Goal: Entertainment & Leisure: Consume media (video, audio)

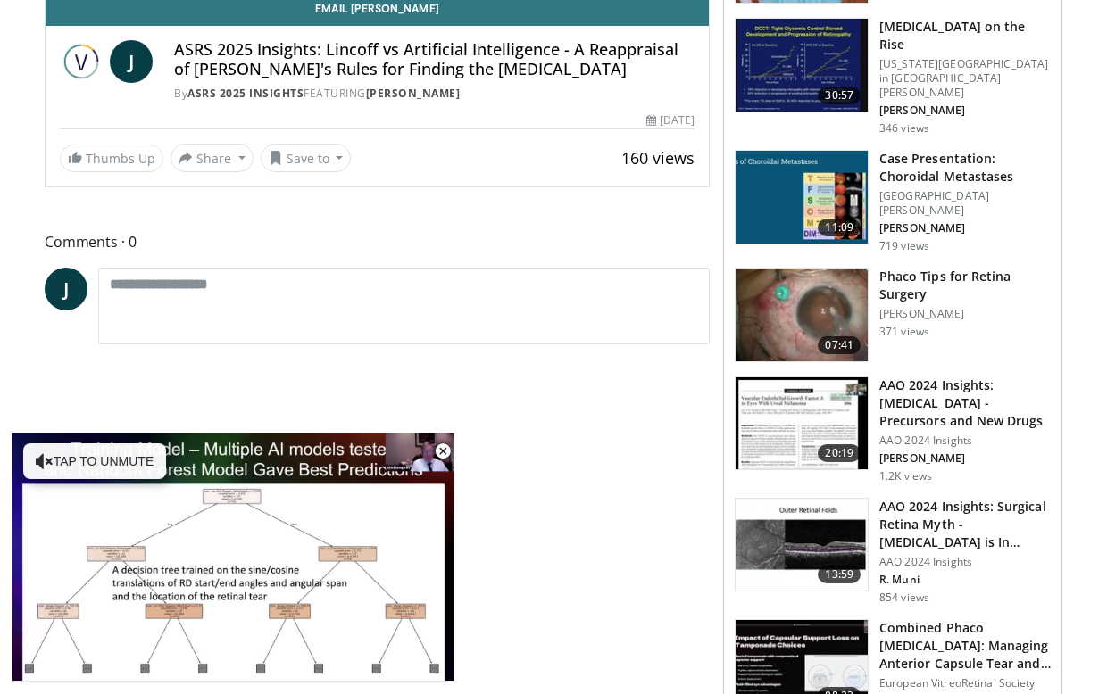
scroll to position [580, 0]
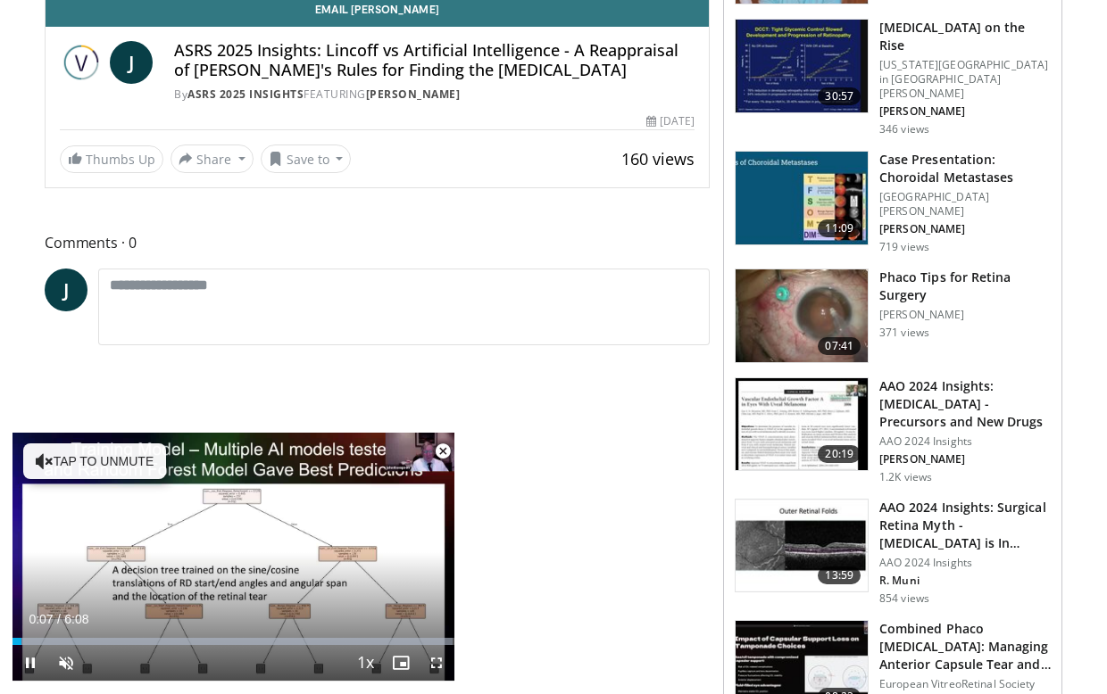
click at [438, 453] on span "Video Player" at bounding box center [443, 452] width 36 height 36
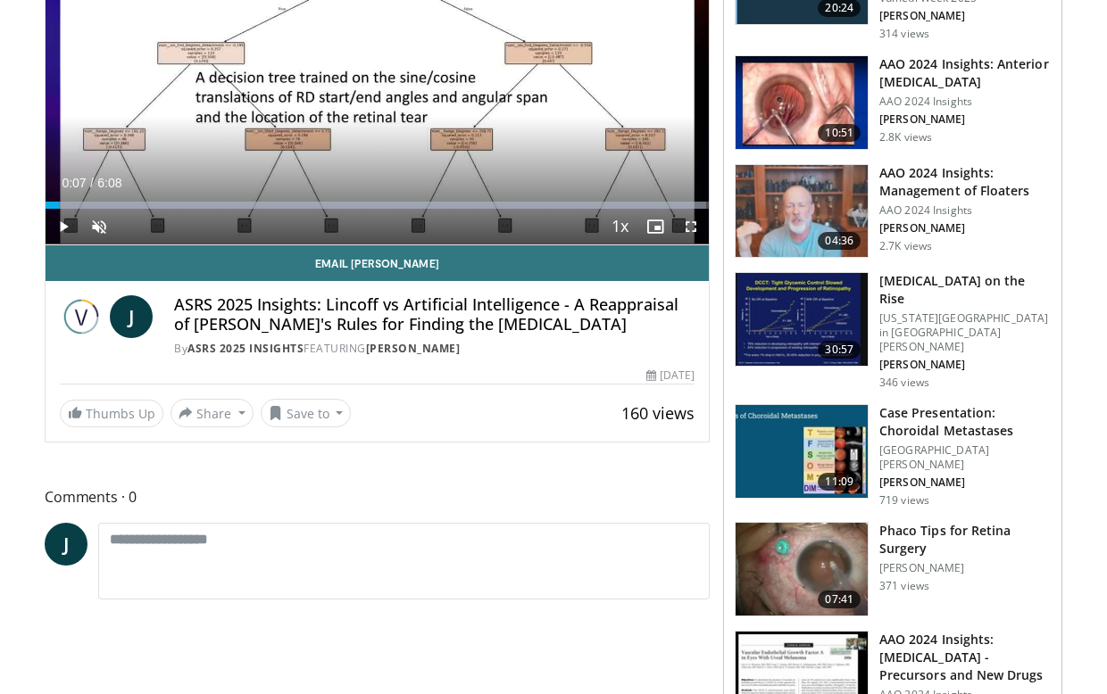
scroll to position [324, 0]
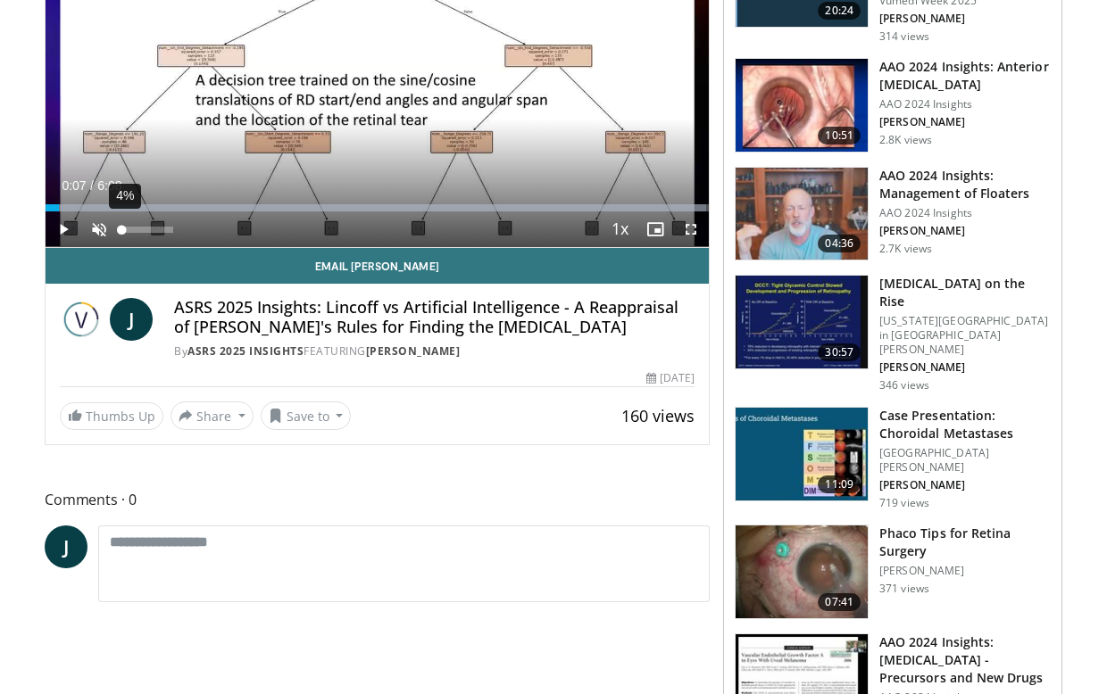
click at [121, 231] on div "Volume Level" at bounding box center [121, 230] width 0 height 6
click at [124, 231] on div "Volume Level" at bounding box center [122, 230] width 3 height 6
click at [124, 228] on div "Volume Level" at bounding box center [122, 230] width 3 height 6
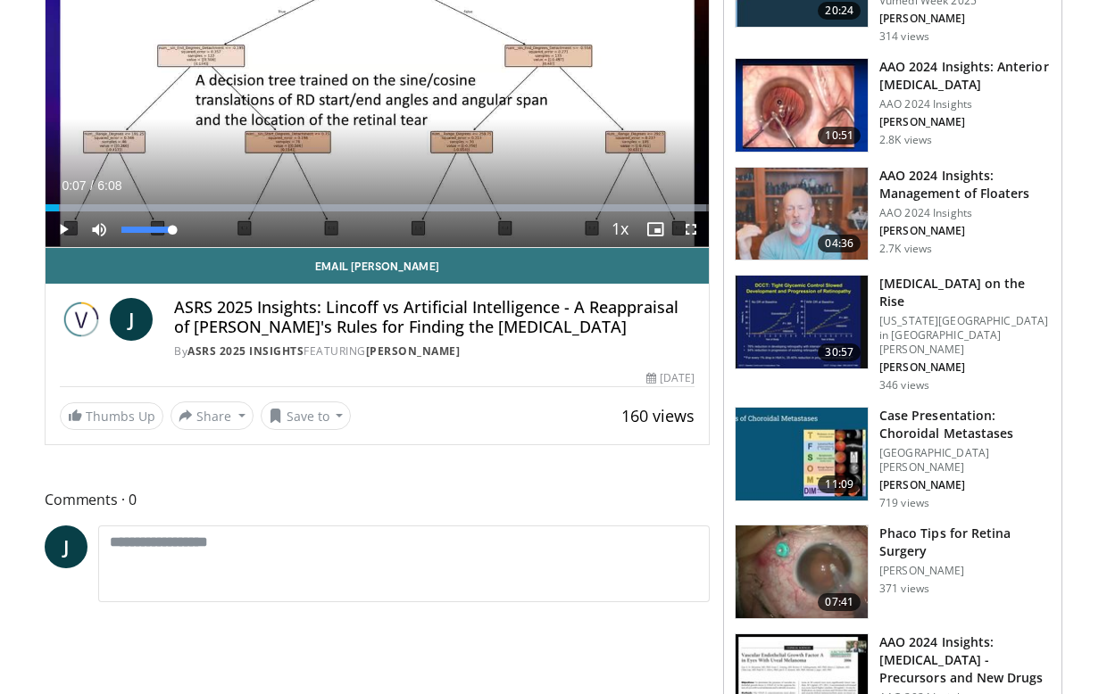
drag, startPoint x: 120, startPoint y: 228, endPoint x: 191, endPoint y: 244, distance: 73.2
click at [192, 244] on div "Mute 100%" at bounding box center [143, 230] width 125 height 36
click at [63, 226] on span "Video Player" at bounding box center [64, 230] width 36 height 36
click at [686, 229] on span "Video Player" at bounding box center [691, 230] width 36 height 36
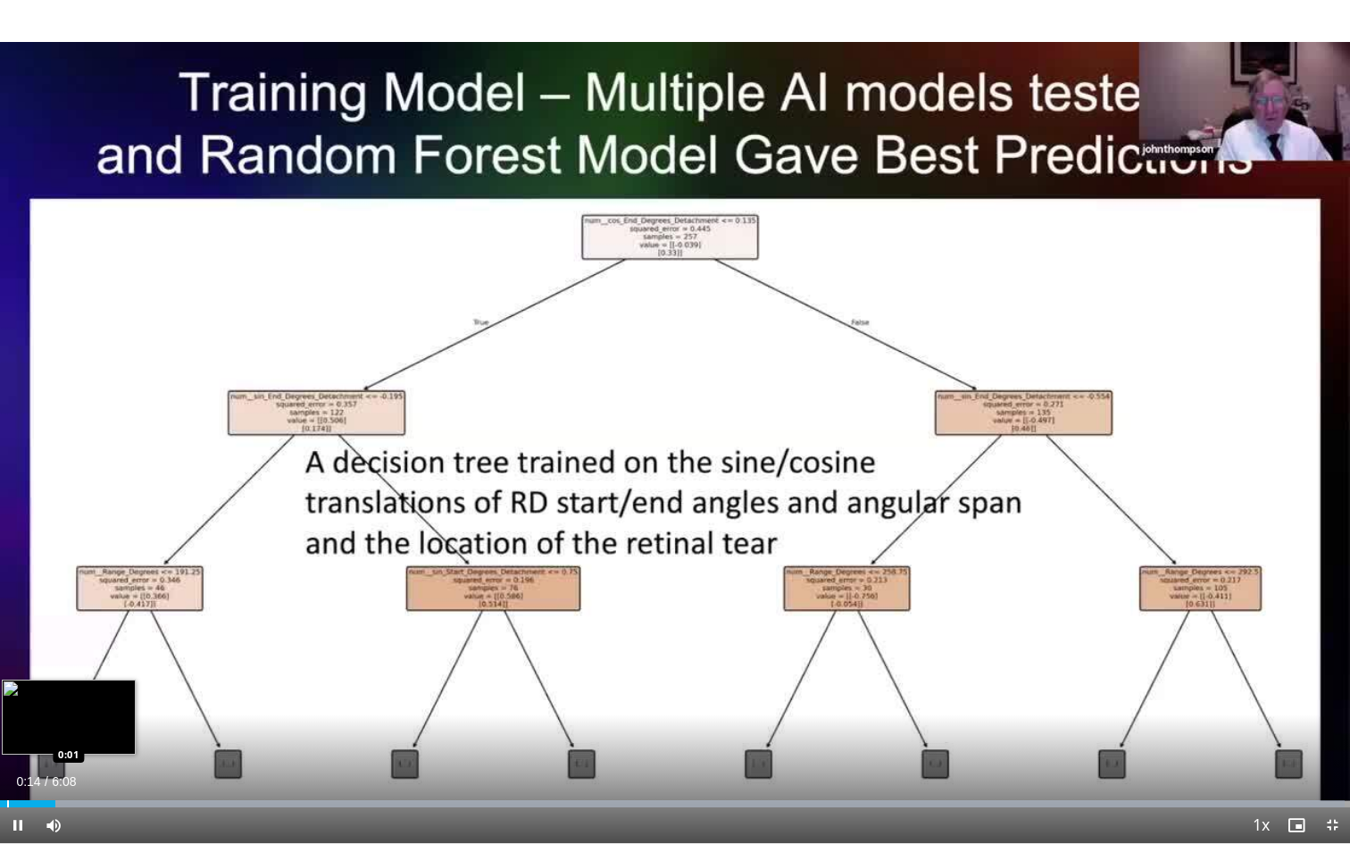
click at [7, 694] on div "Loaded : 99.62% 0:15 0:01" at bounding box center [675, 798] width 1350 height 17
click at [1, 694] on div "Progress Bar" at bounding box center [2, 803] width 2 height 7
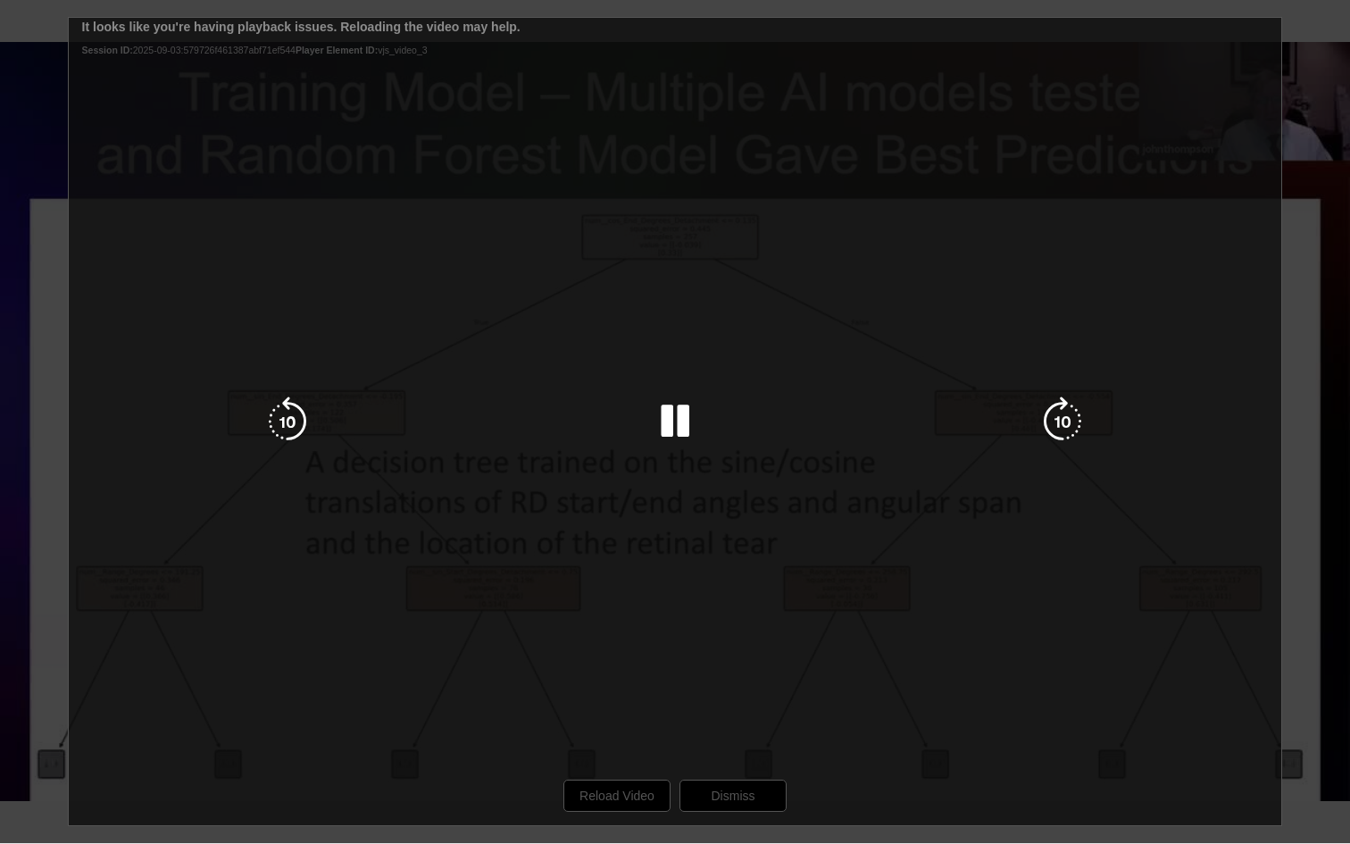
click at [623, 694] on div "10 seconds Tap to unmute" at bounding box center [675, 421] width 1350 height 843
click at [629, 694] on div "10 seconds Tap to unmute" at bounding box center [675, 421] width 1350 height 843
click at [702, 601] on div "10 seconds Tap to unmute" at bounding box center [675, 421] width 1350 height 843
click at [619, 694] on div "10 seconds Tap to unmute" at bounding box center [675, 421] width 1350 height 843
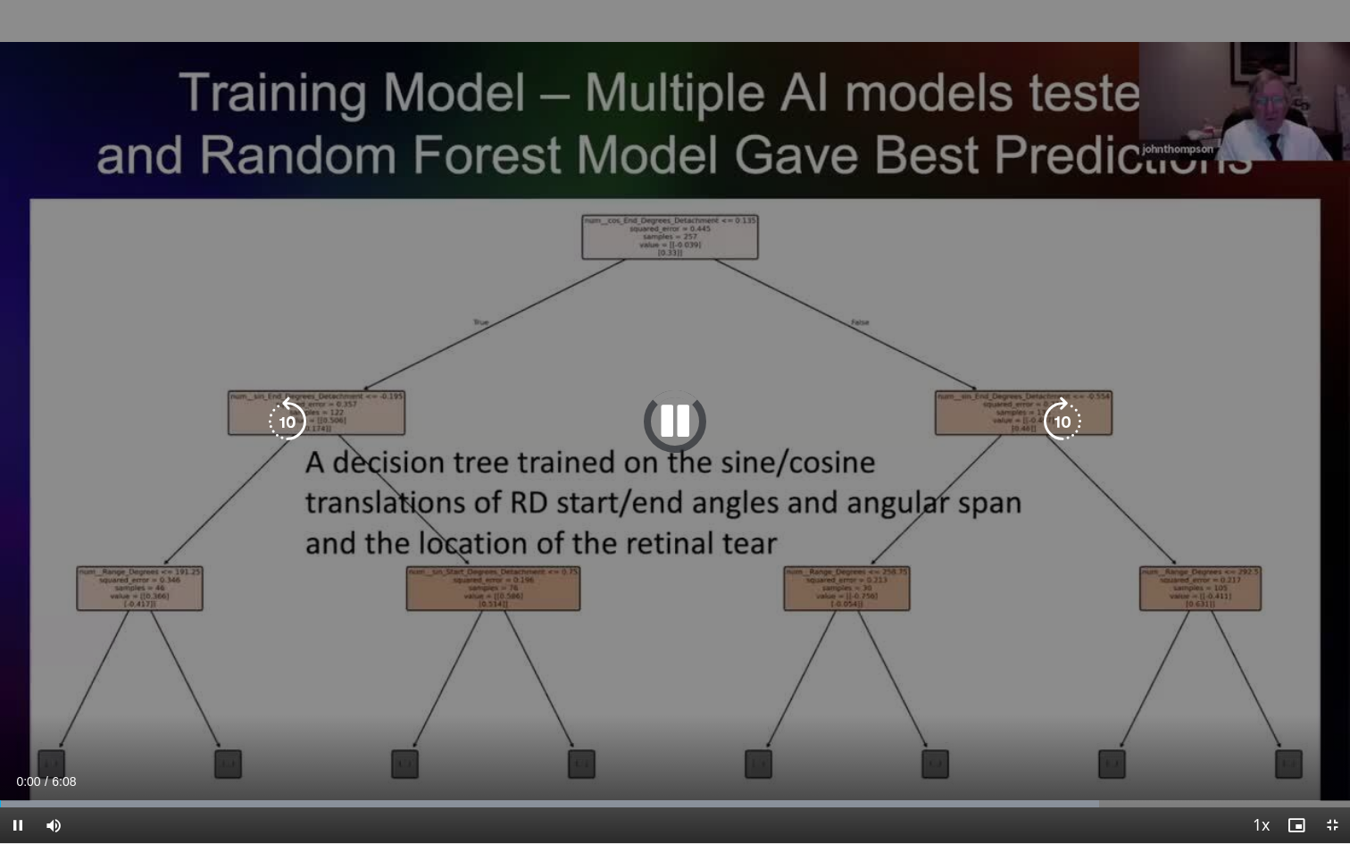
click at [1106, 59] on div "10 seconds Tap to unmute" at bounding box center [675, 421] width 1350 height 843
drag, startPoint x: 1213, startPoint y: 79, endPoint x: 1213, endPoint y: 170, distance: 91.0
click at [1106, 170] on div "10 seconds Tap to unmute" at bounding box center [675, 421] width 1350 height 843
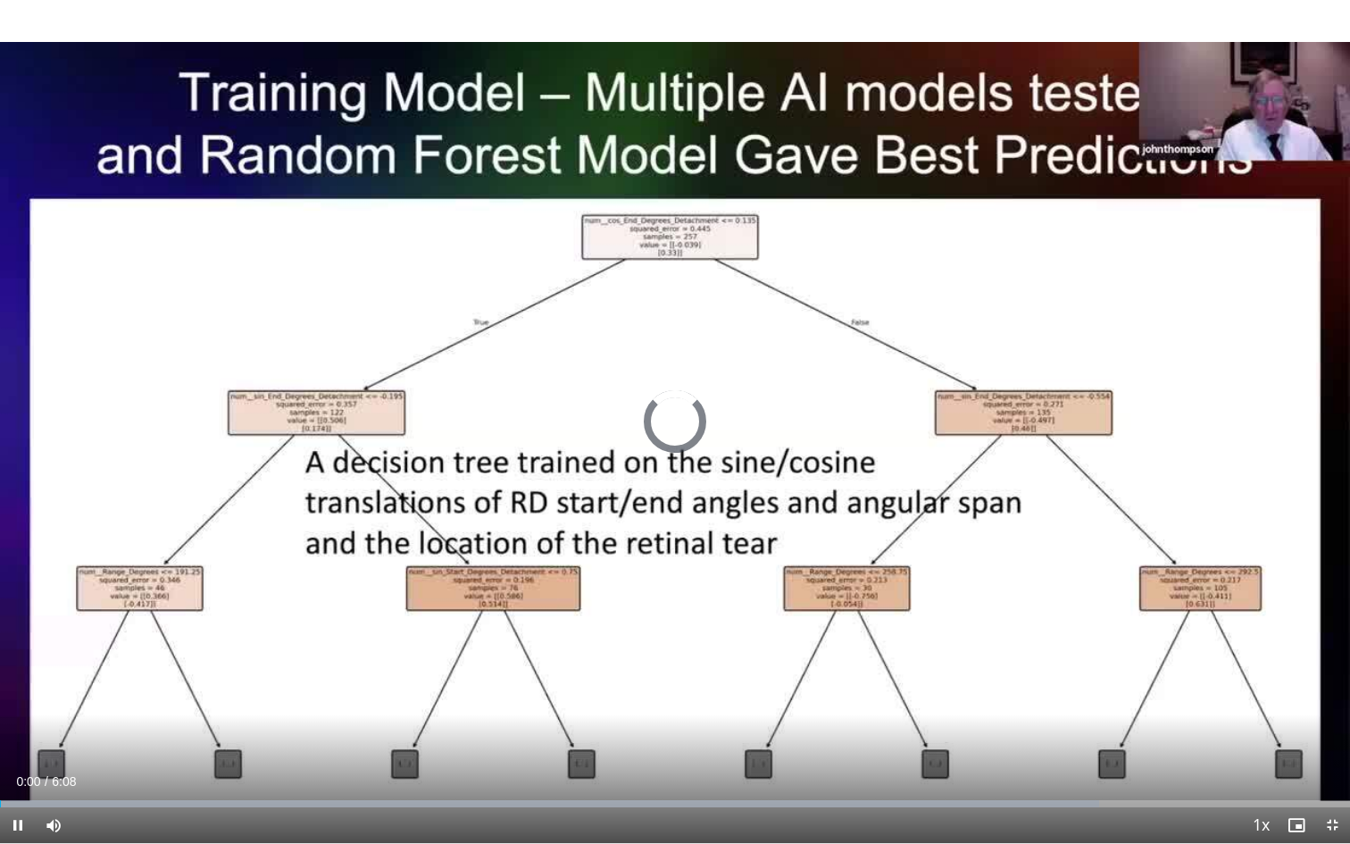
click at [13, 694] on span "Video Player" at bounding box center [18, 825] width 36 height 36
click at [19, 694] on span "Video Player" at bounding box center [18, 825] width 36 height 36
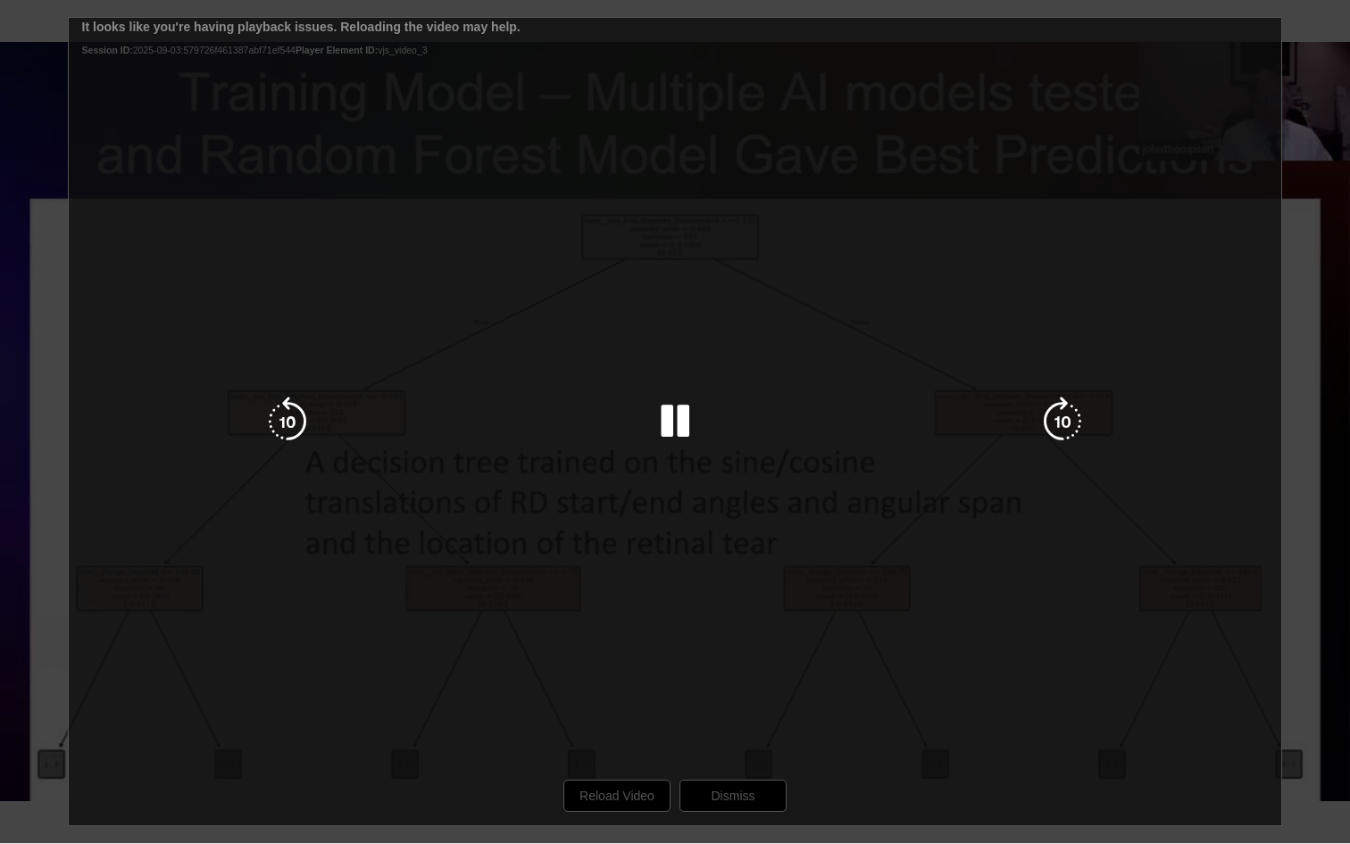
click at [619, 694] on div "10 seconds Tap to unmute" at bounding box center [675, 421] width 1350 height 843
click at [616, 694] on div "10 seconds Tap to unmute" at bounding box center [675, 421] width 1350 height 843
click at [669, 421] on icon "Video Player" at bounding box center [675, 421] width 50 height 50
click at [1067, 416] on icon "Video Player" at bounding box center [1062, 421] width 50 height 50
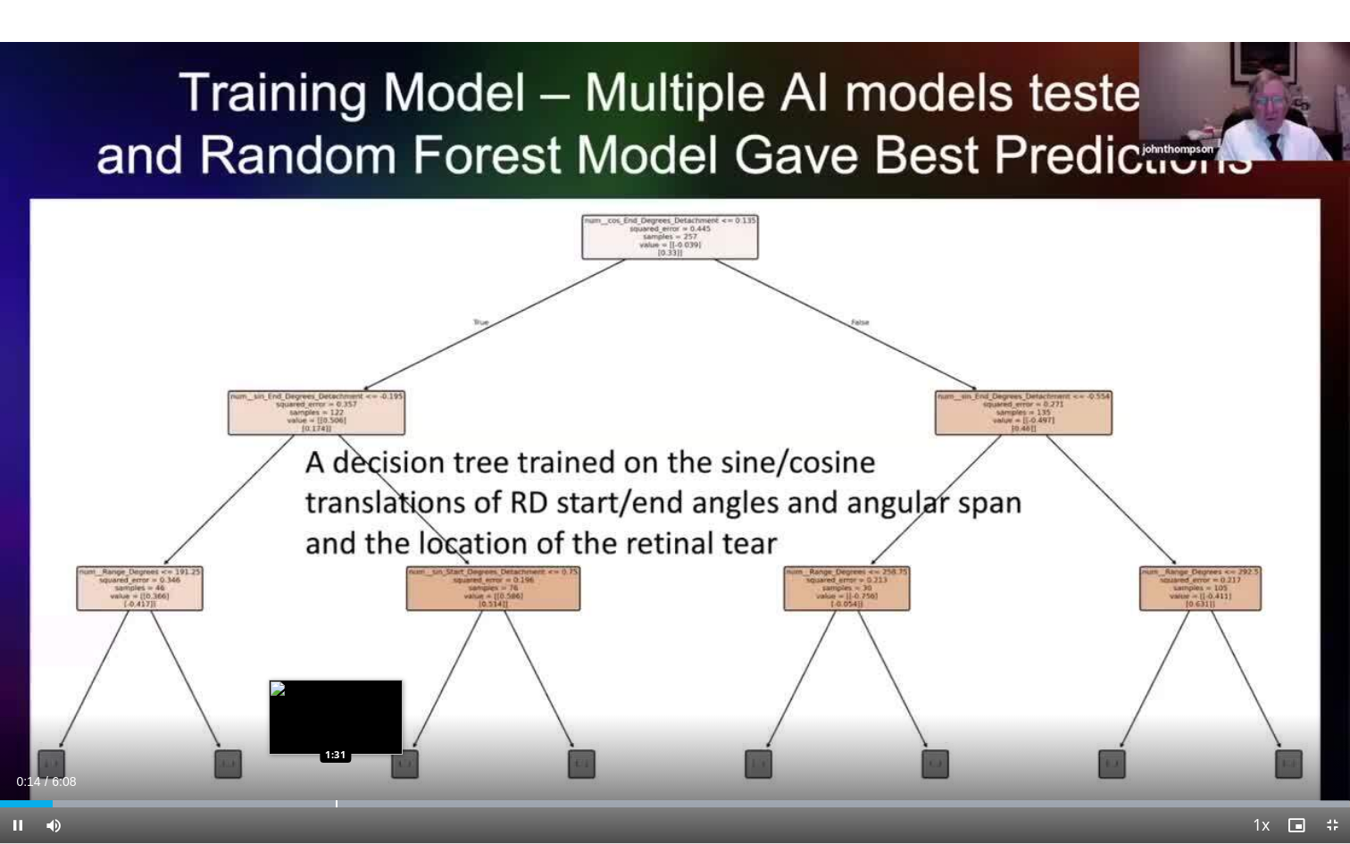
click at [336, 694] on div "Progress Bar" at bounding box center [337, 803] width 2 height 7
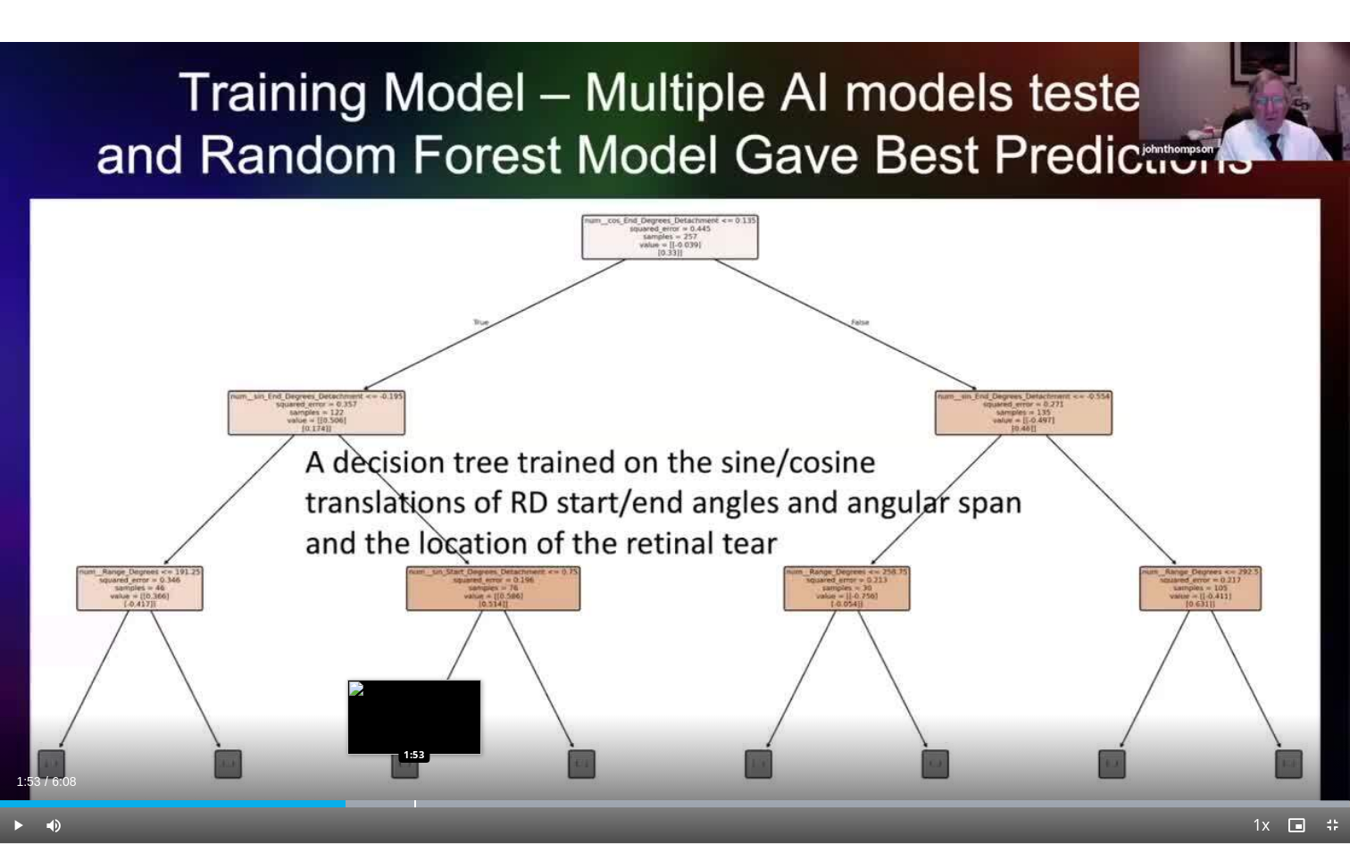
click at [414, 694] on div "Loaded : 99.94% 1:53 1:53" at bounding box center [675, 798] width 1350 height 17
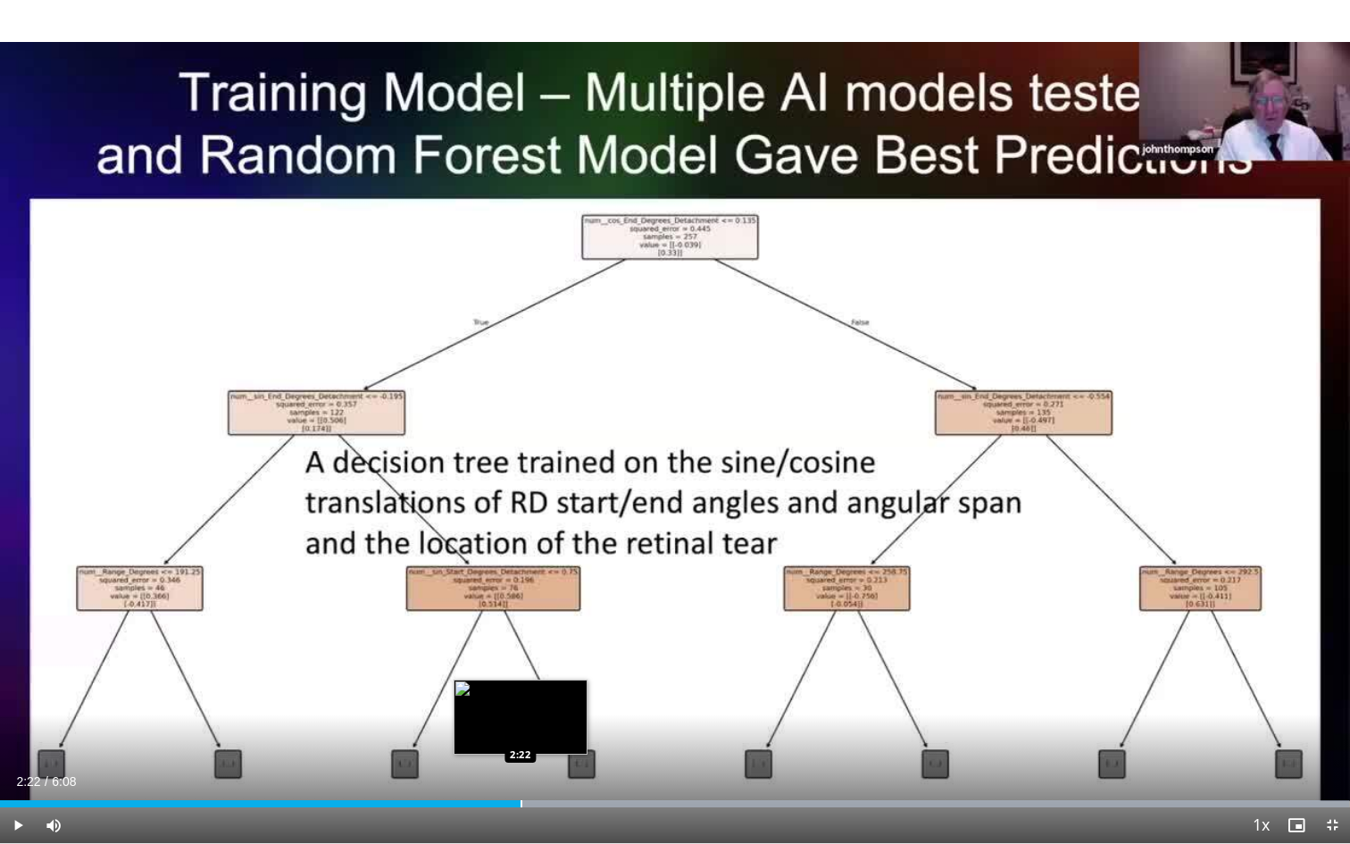
click at [520, 694] on div "Progress Bar" at bounding box center [521, 803] width 2 height 7
click at [565, 694] on div "Progress Bar" at bounding box center [566, 803] width 2 height 7
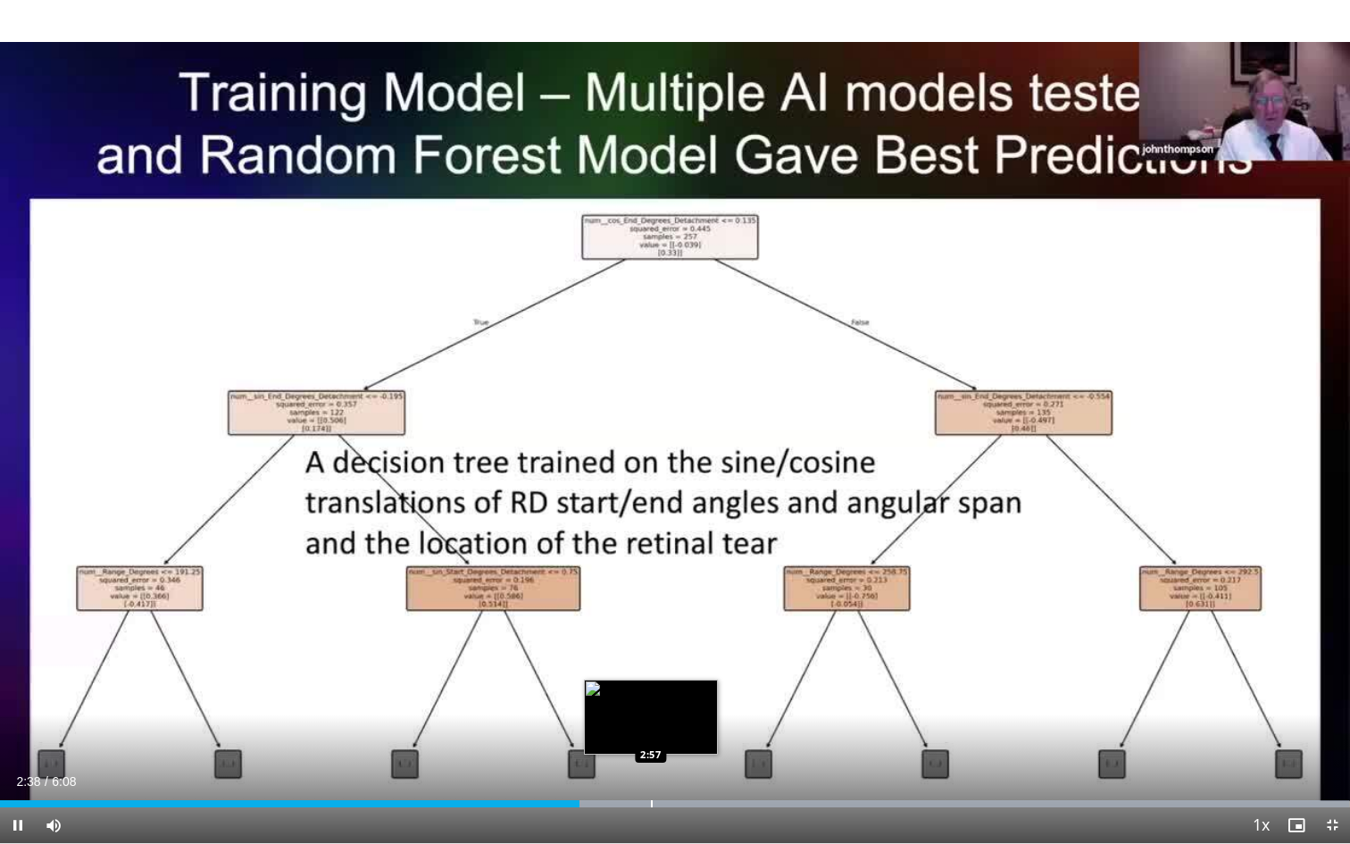
click at [651, 694] on div "Progress Bar" at bounding box center [652, 803] width 2 height 7
click at [699, 694] on div "Progress Bar" at bounding box center [700, 803] width 2 height 7
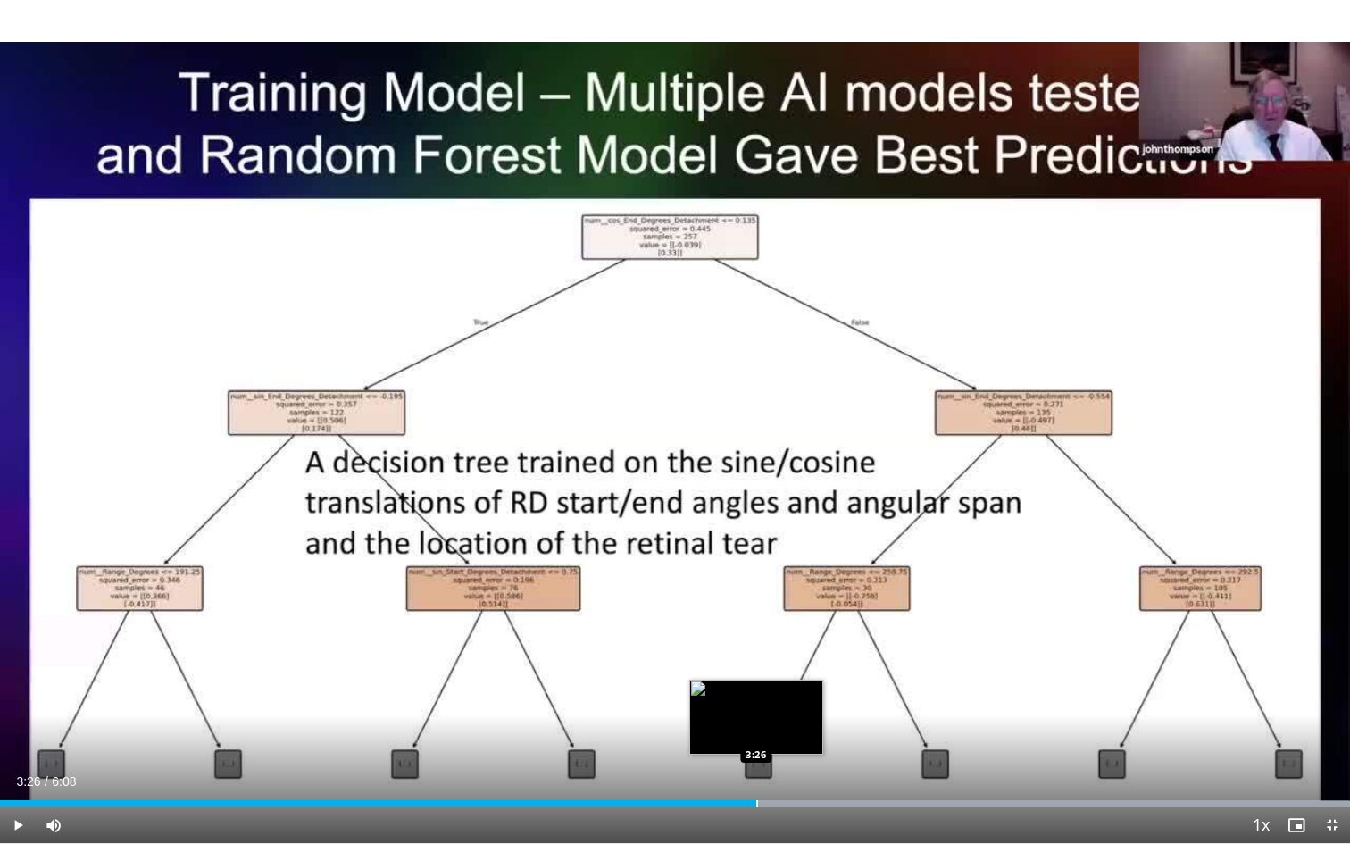
click at [756, 694] on div "Progress Bar" at bounding box center [757, 803] width 2 height 7
click at [808, 694] on div "Progress Bar" at bounding box center [809, 803] width 2 height 7
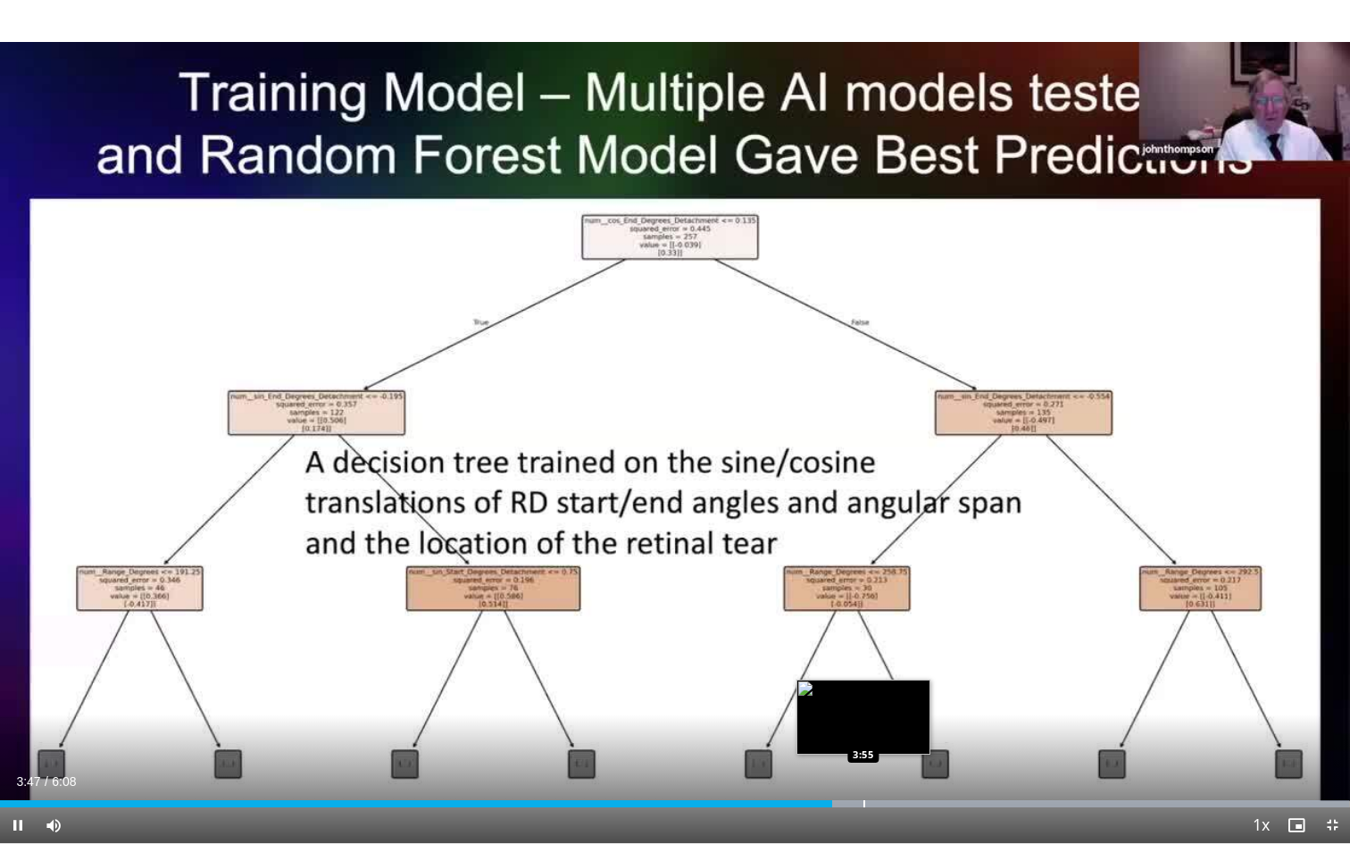
click at [863, 694] on div "Progress Bar" at bounding box center [864, 803] width 2 height 7
click at [898, 694] on div "Loaded : 99.94% 4:03 4:05" at bounding box center [675, 798] width 1350 height 17
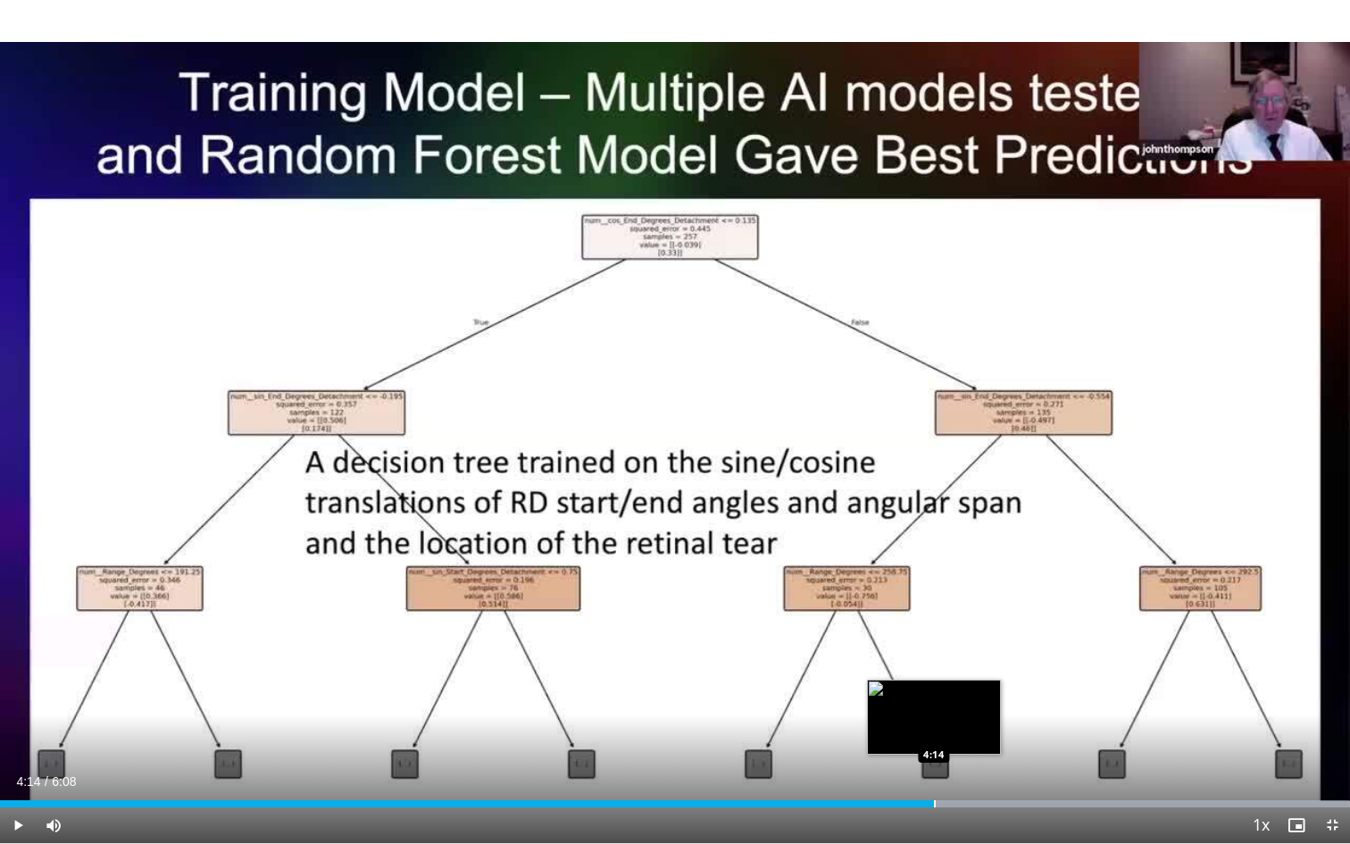
click at [934, 694] on div "Progress Bar" at bounding box center [935, 803] width 2 height 7
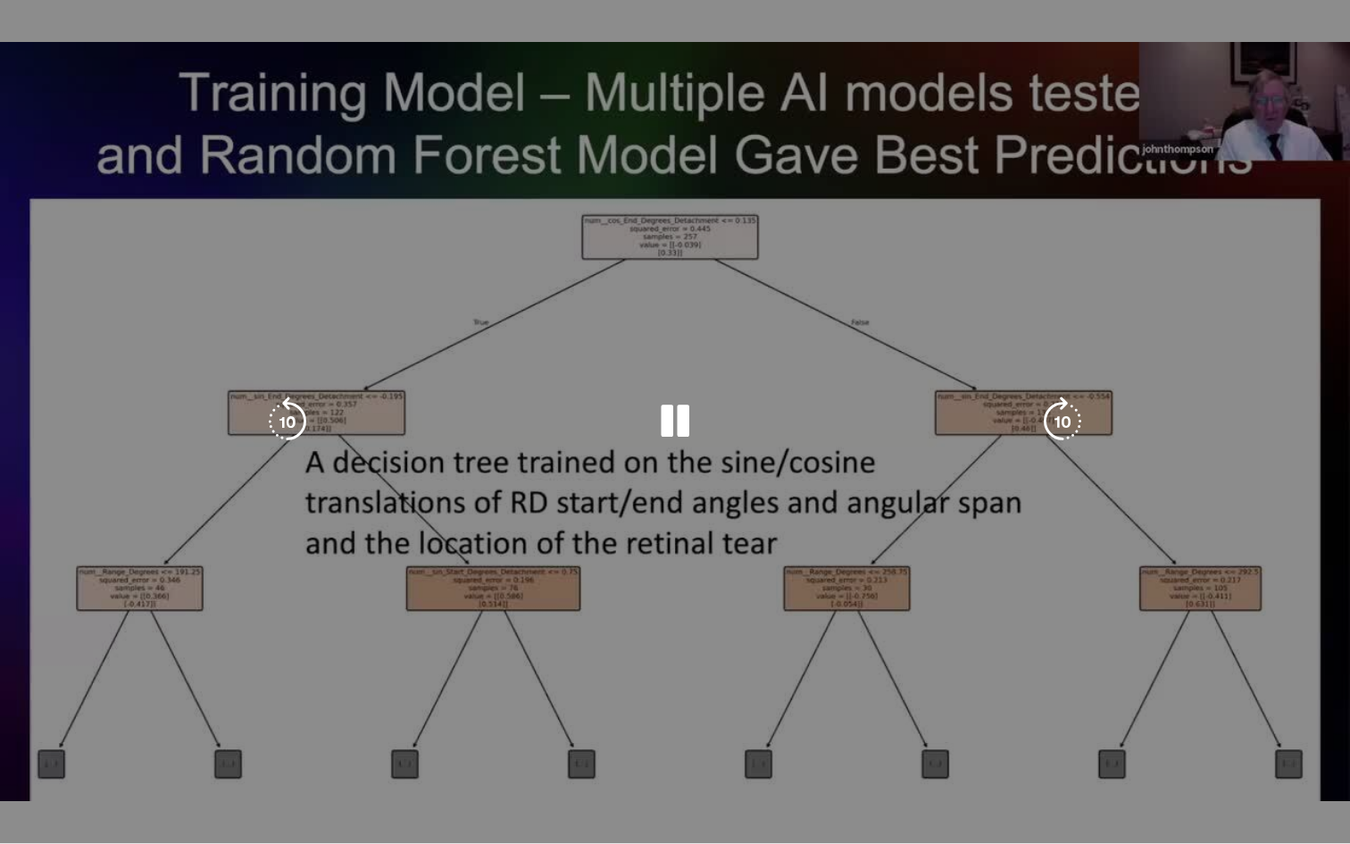
click at [934, 694] on div "10 seconds Tap to unmute" at bounding box center [675, 421] width 1350 height 843
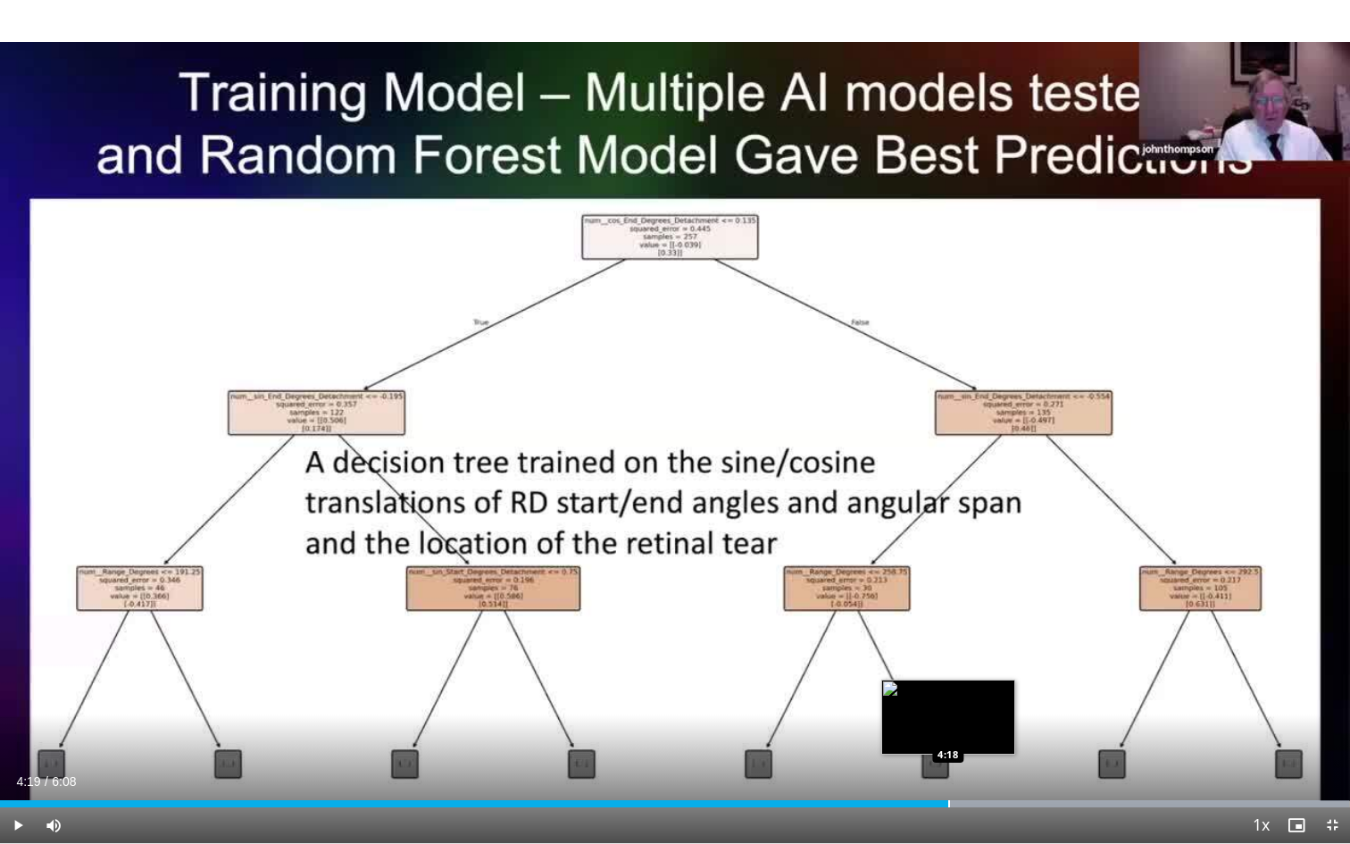
click at [948, 694] on div "Progress Bar" at bounding box center [949, 803] width 2 height 7
click at [959, 694] on div "Progress Bar" at bounding box center [960, 803] width 2 height 7
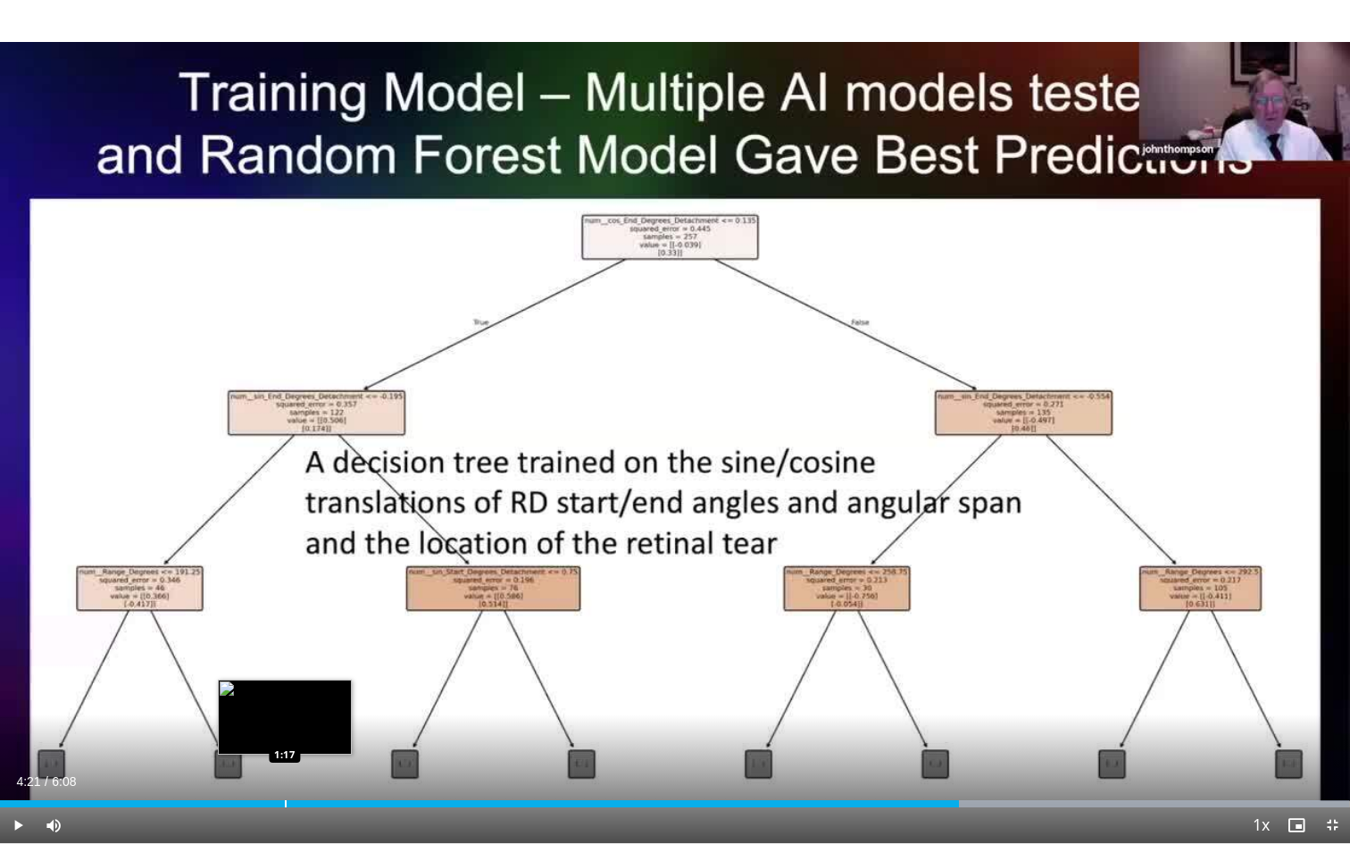
click at [287, 694] on div "Progress Bar" at bounding box center [286, 803] width 2 height 7
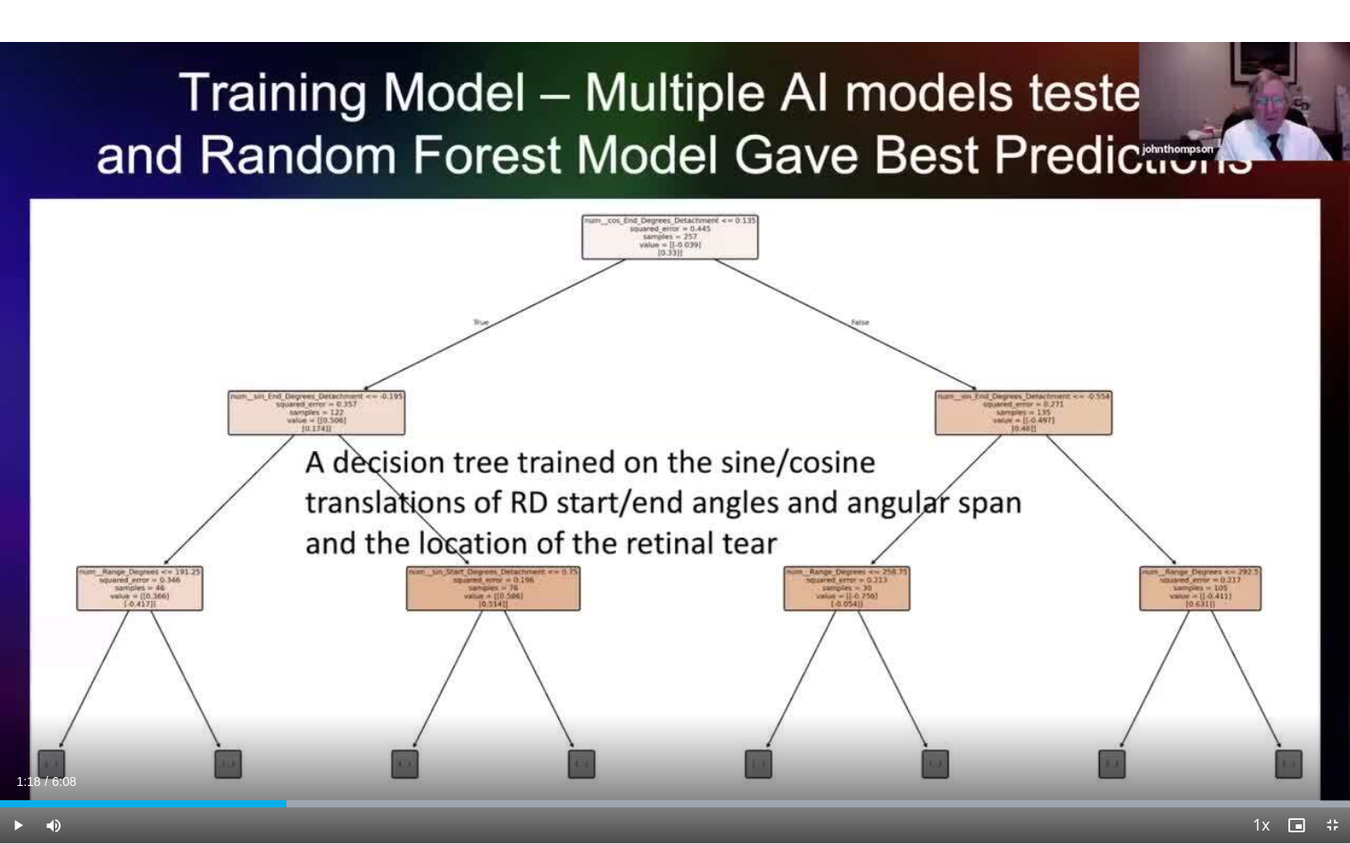
click at [17, 694] on span "Video Player" at bounding box center [18, 825] width 36 height 36
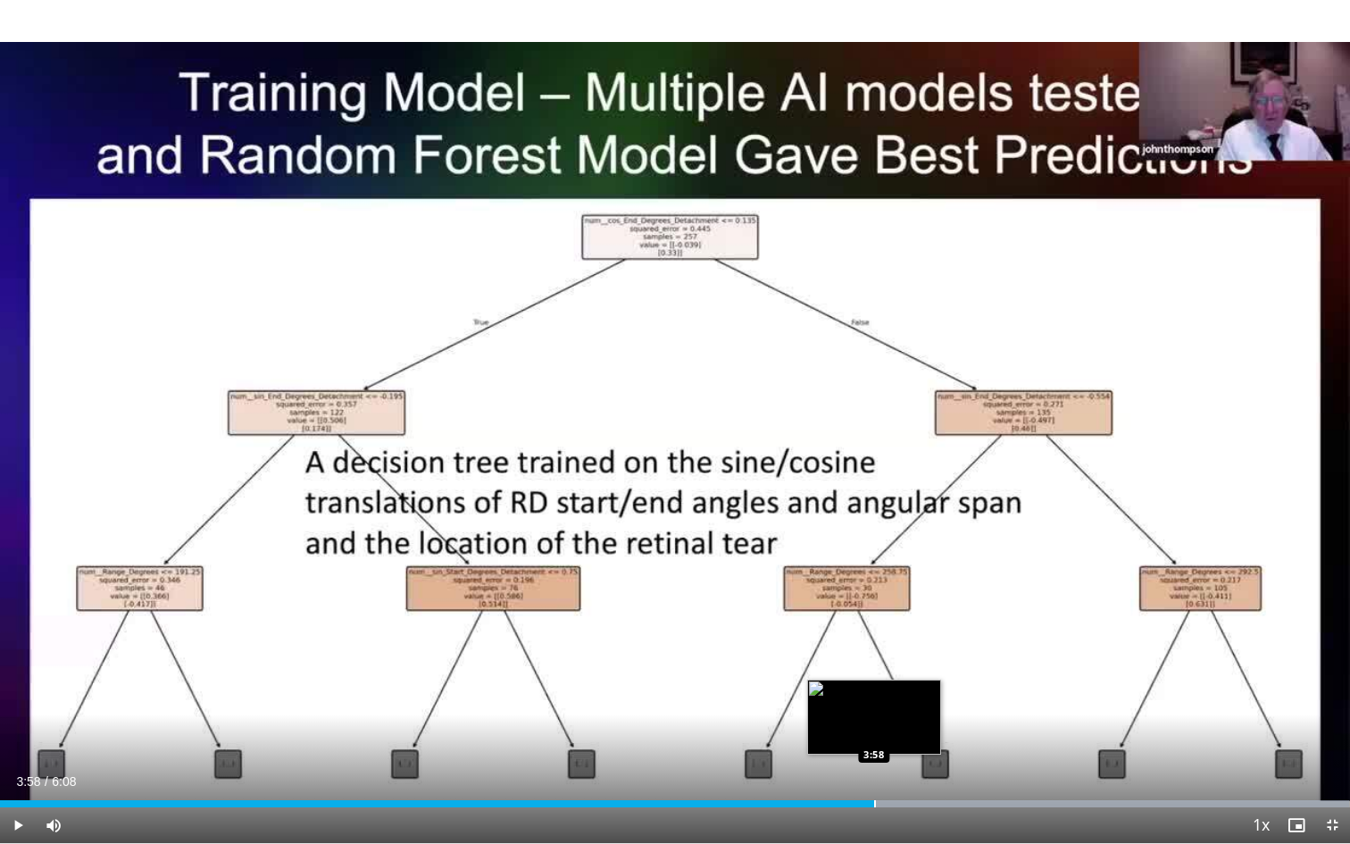
click at [874, 694] on div "Progress Bar" at bounding box center [875, 803] width 2 height 7
click at [925, 694] on div "Progress Bar" at bounding box center [924, 803] width 2 height 7
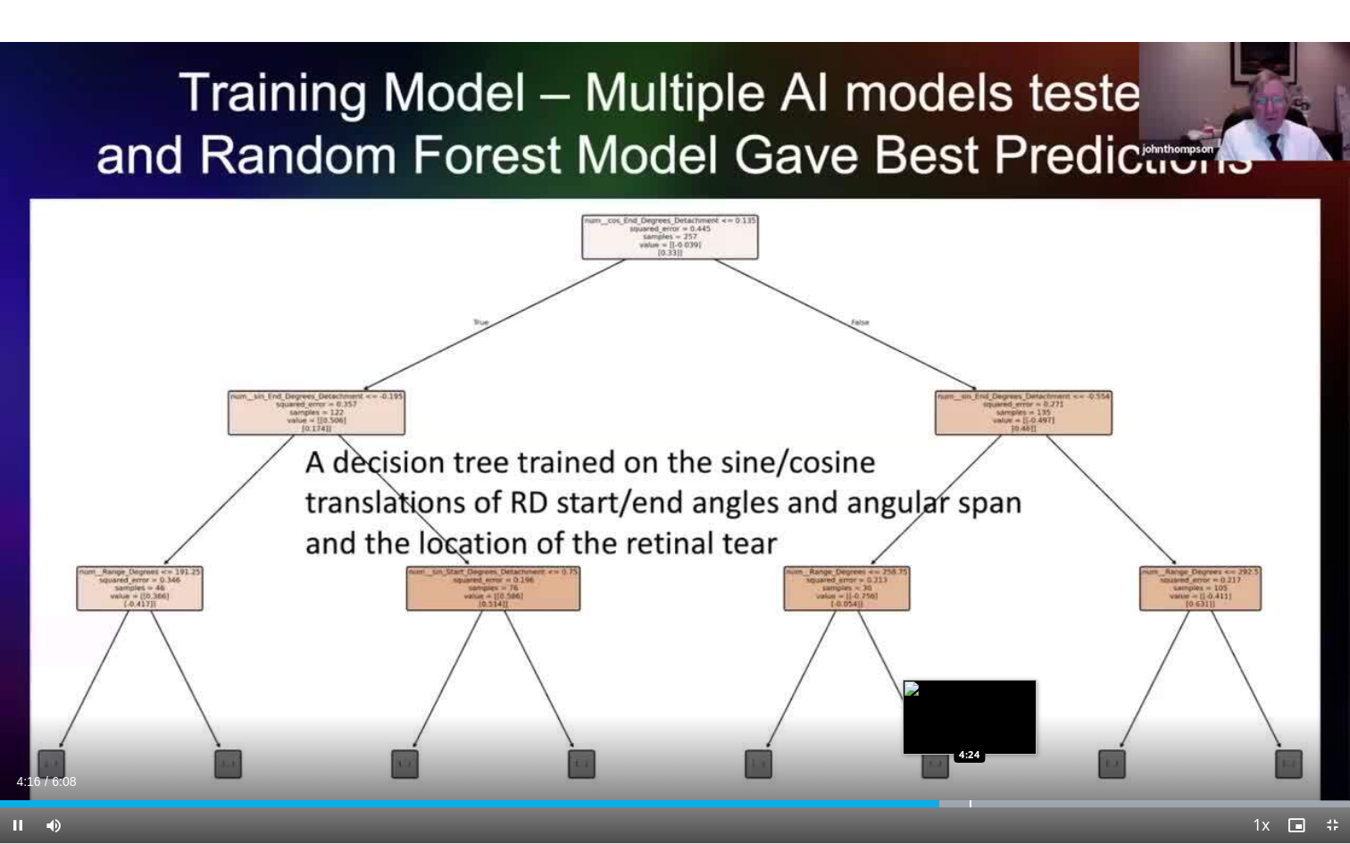
click at [969, 694] on div "Progress Bar" at bounding box center [970, 803] width 2 height 7
click at [993, 694] on div "Progress Bar" at bounding box center [994, 803] width 2 height 7
